Goal: Information Seeking & Learning: Understand process/instructions

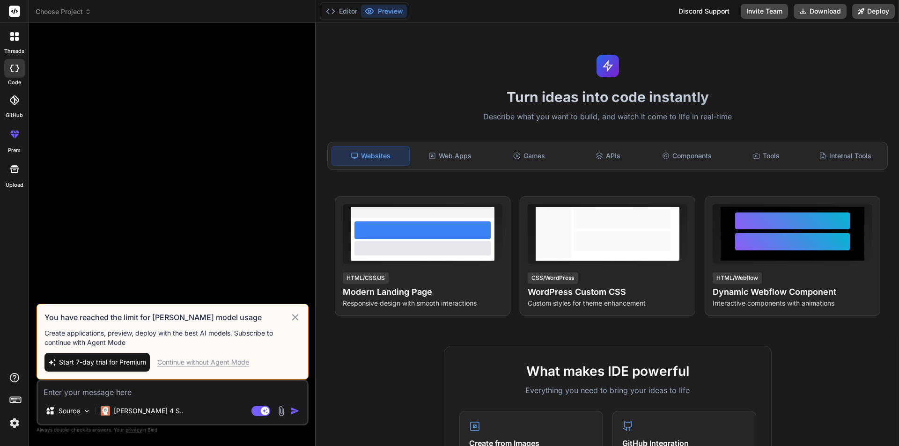
click at [294, 317] on icon at bounding box center [295, 317] width 11 height 11
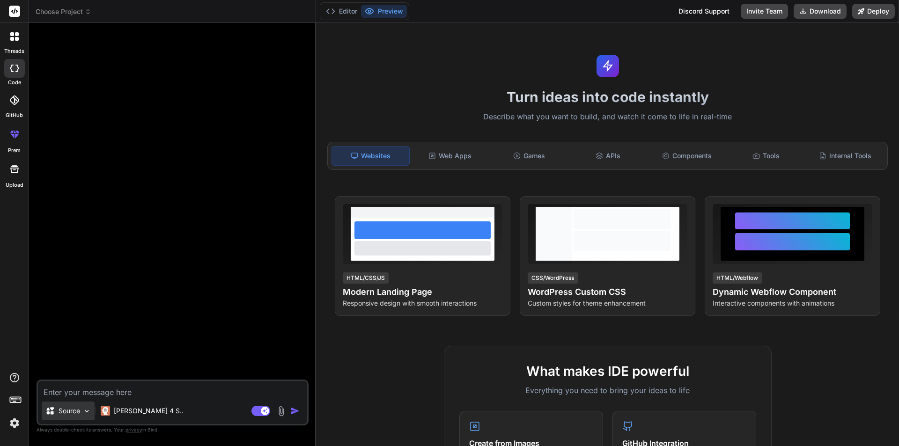
click at [71, 414] on p "Source" at bounding box center [70, 410] width 22 height 9
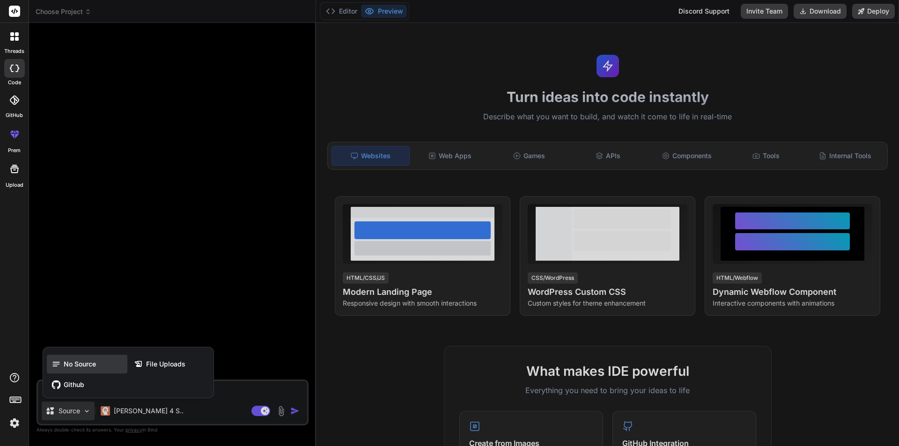
click at [73, 366] on span "No Source" at bounding box center [80, 363] width 32 height 9
type textarea "x"
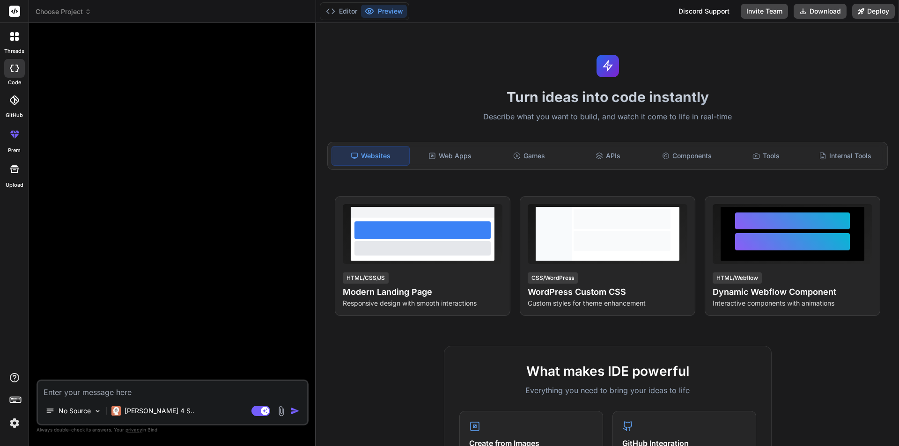
click at [127, 329] on div at bounding box center [173, 204] width 270 height 349
click at [79, 385] on textarea at bounding box center [172, 389] width 269 height 17
type textarea "h"
type textarea "x"
type textarea "hi"
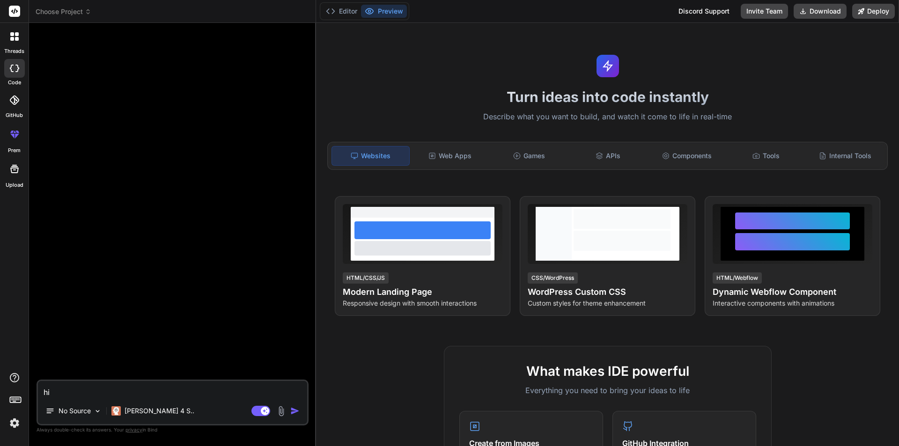
type textarea "x"
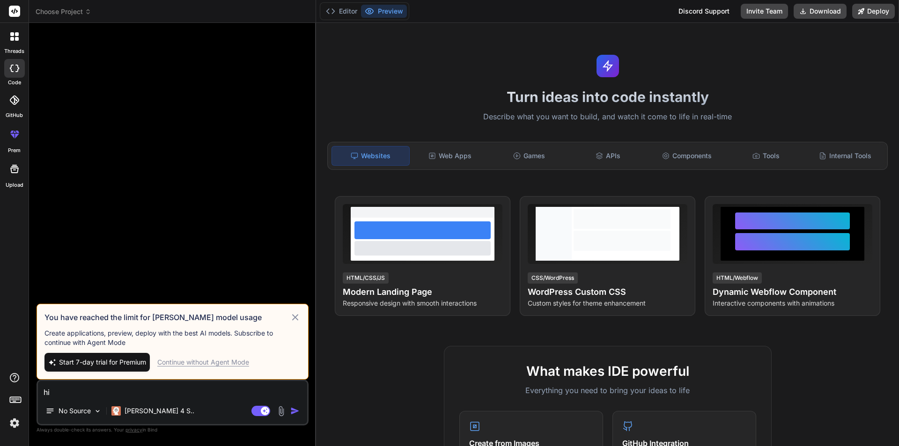
type textarea "hi"
click at [234, 360] on div "Continue without Agent Mode" at bounding box center [203, 362] width 92 height 9
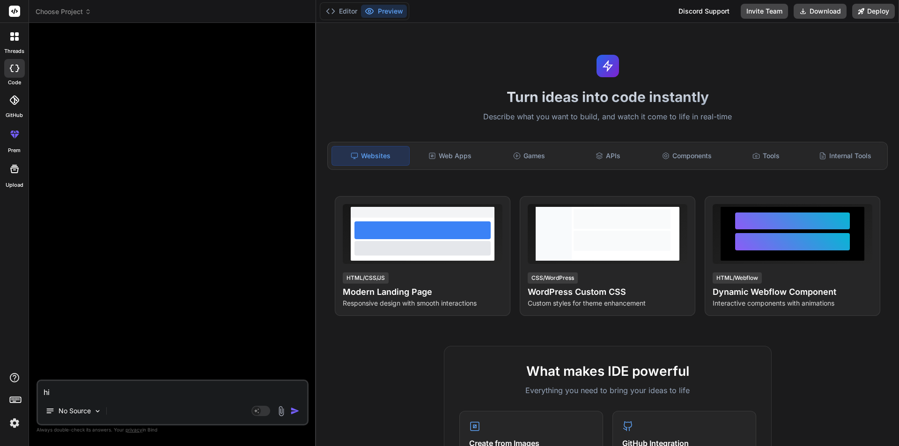
click at [117, 397] on textarea "hi" at bounding box center [172, 389] width 269 height 17
type textarea "x"
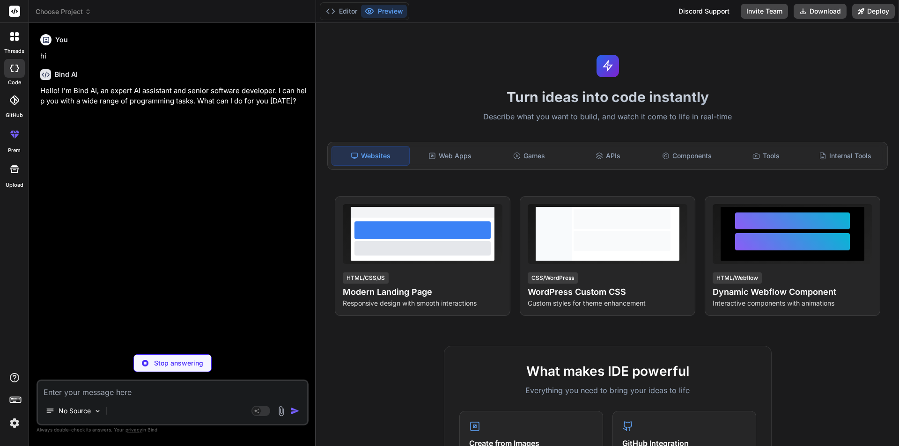
type textarea "x"
type textarea "E"
type textarea "x"
type textarea "Ex"
type textarea "x"
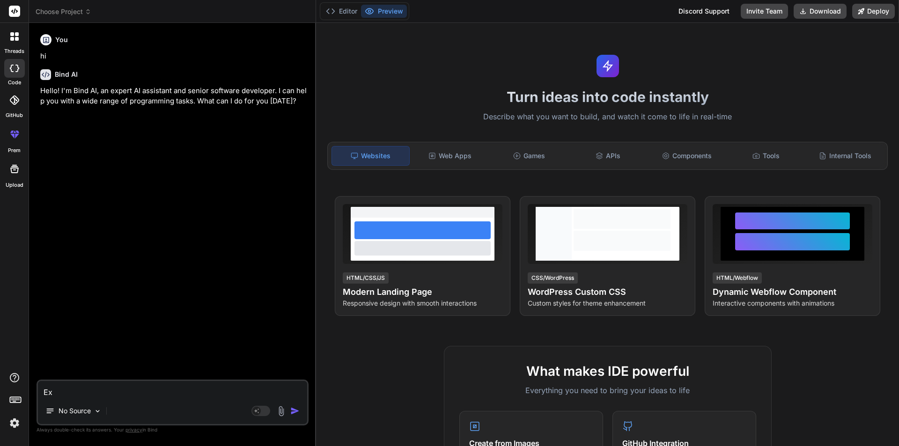
type textarea "Exp"
type textarea "x"
type textarea "Expl"
type textarea "x"
type textarea "Expla"
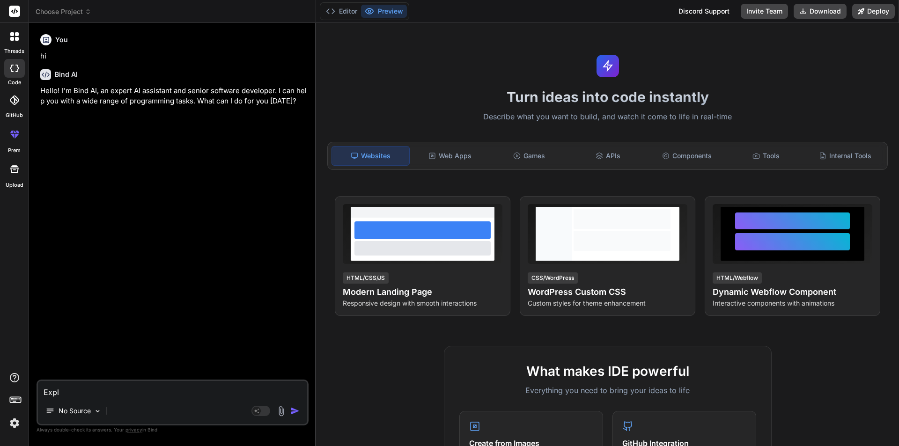
type textarea "x"
type textarea "Explai"
type textarea "x"
type textarea "Explain"
type textarea "x"
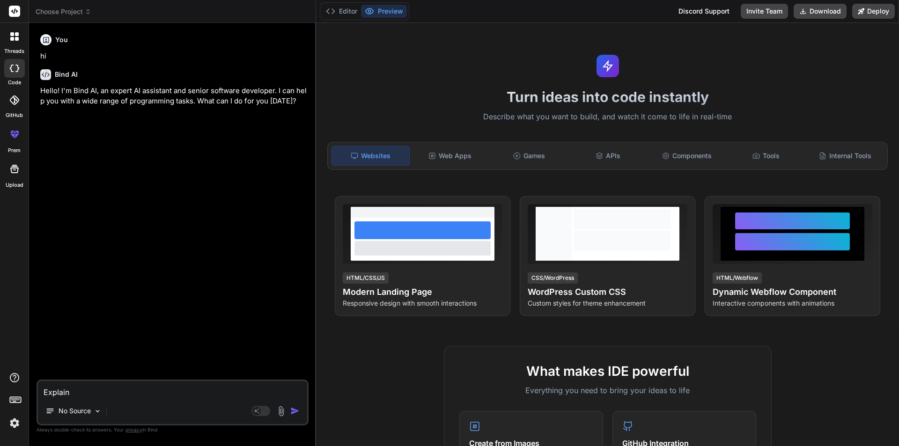
type textarea "Explain"
type textarea "x"
paste textarea "import [MEDICAL_DATA] from selenium import webdriver from selenium.webdriver.co…"
type textarea "Explain import [MEDICAL_DATA] from selenium import webdriver from selenium.webd…"
type textarea "x"
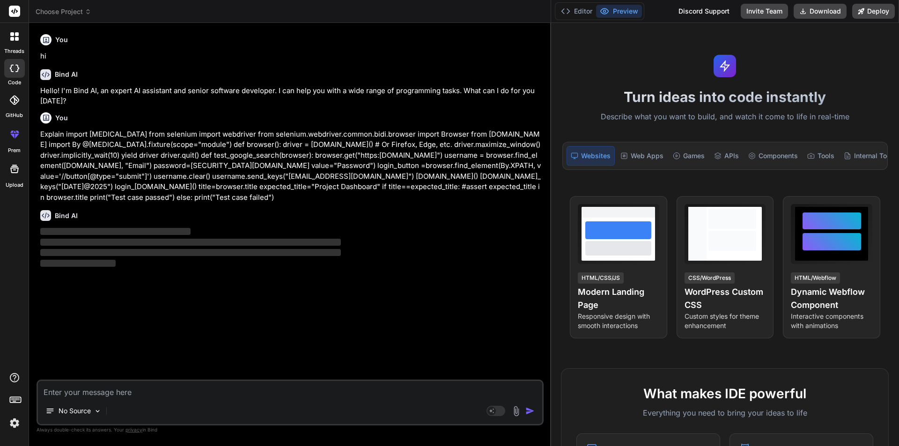
drag, startPoint x: 315, startPoint y: 129, endPoint x: 571, endPoint y: 132, distance: 256.5
click at [571, 128] on div "Choose Project Created with Pixso. Bind AI Web Search Created with Pixso. Code …" at bounding box center [464, 223] width 870 height 446
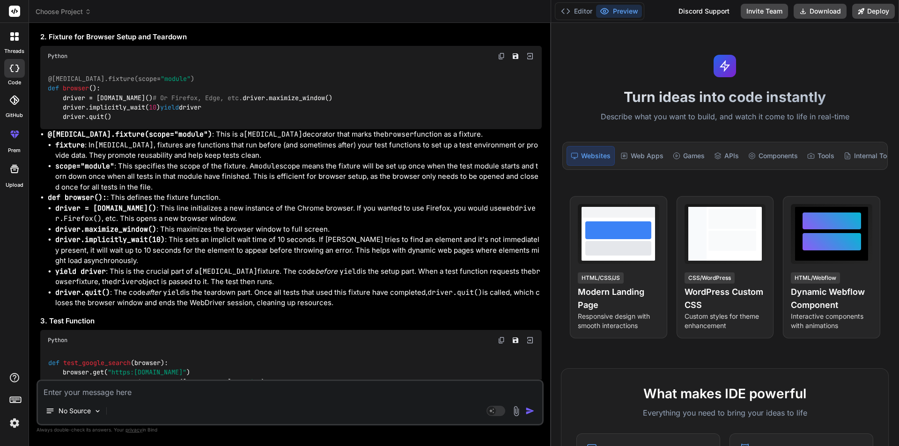
scroll to position [421, 0]
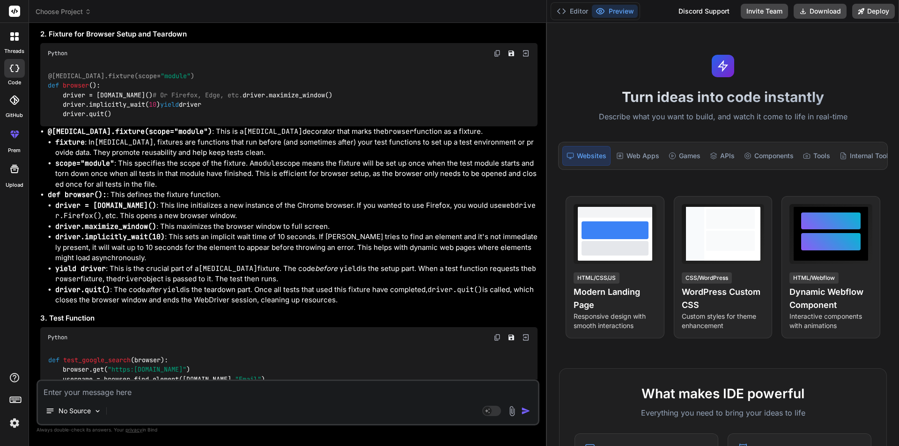
type textarea "x"
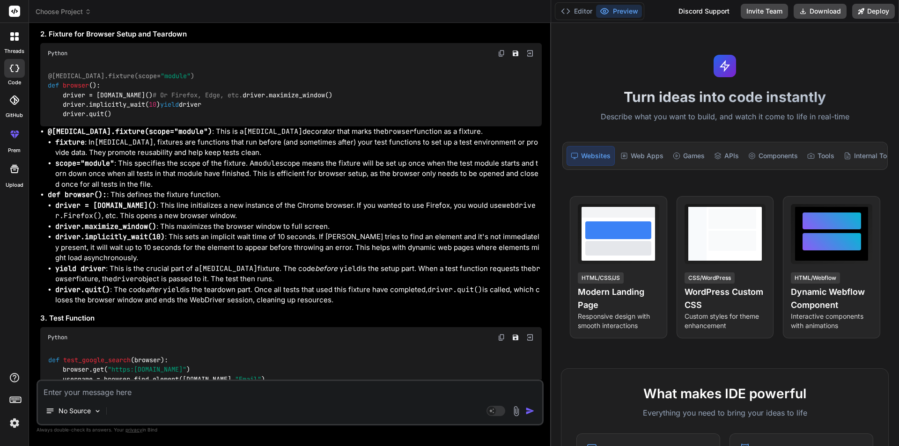
click at [573, 176] on div "Choose Project Created with Pixso. Bind AI Web Search Created with Pixso. Code …" at bounding box center [464, 223] width 870 height 446
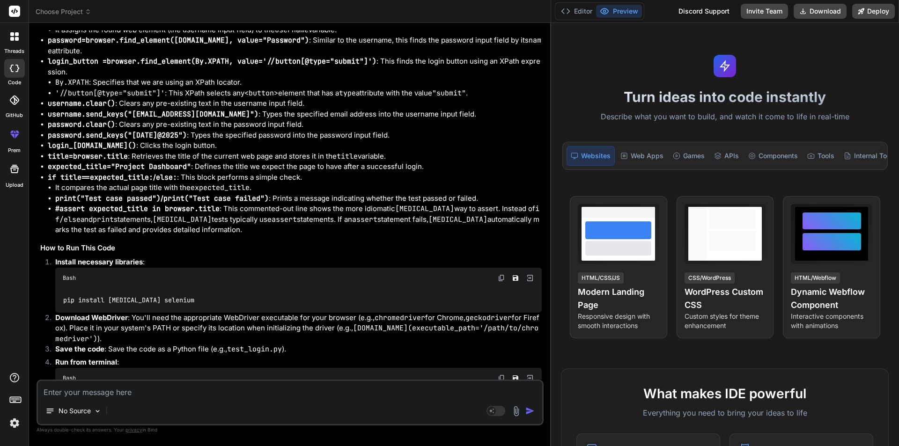
scroll to position [983, 0]
